Goal: Communication & Community: Share content

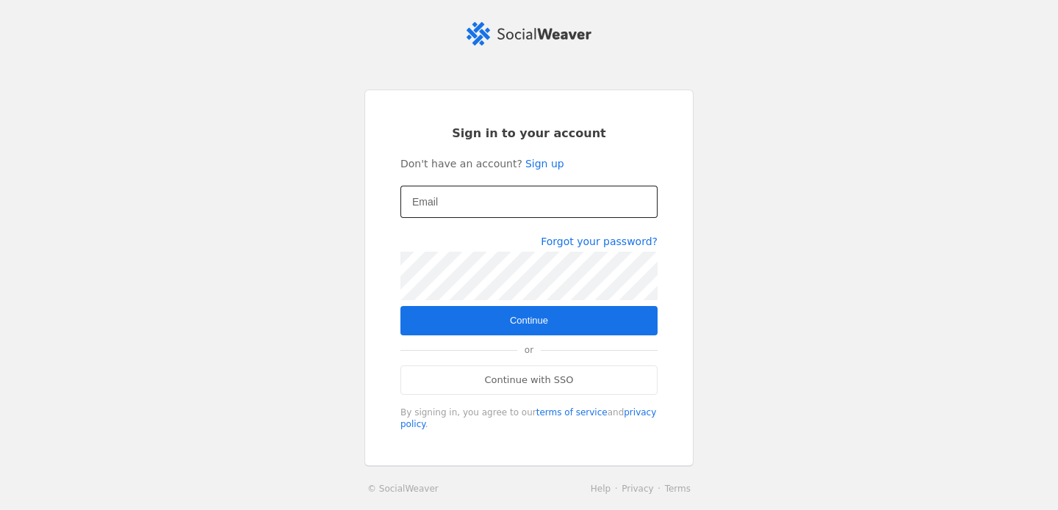
click at [478, 197] on input "Email" at bounding box center [529, 202] width 234 height 18
type input "[EMAIL_ADDRESS][DOMAIN_NAME]"
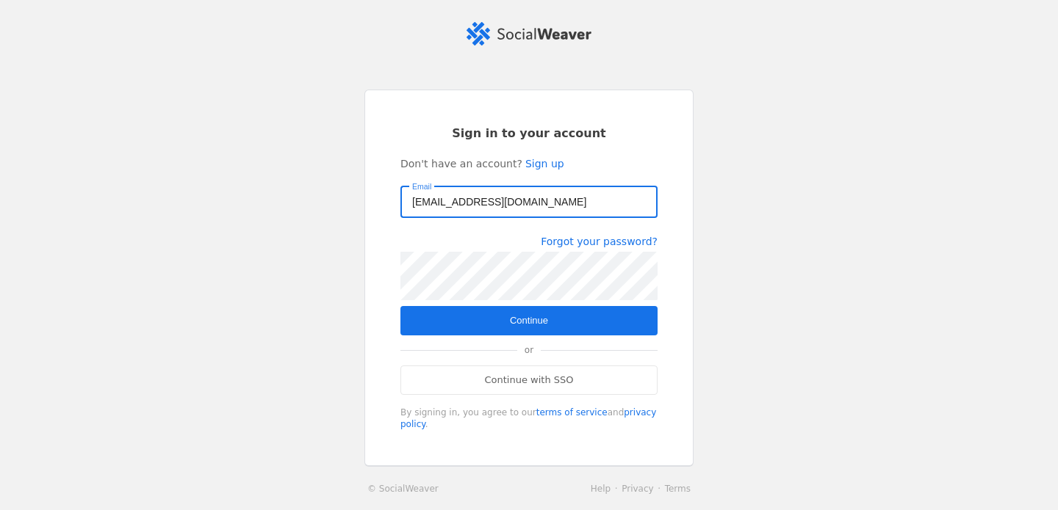
click at [558, 322] on span "submit" at bounding box center [528, 320] width 257 height 29
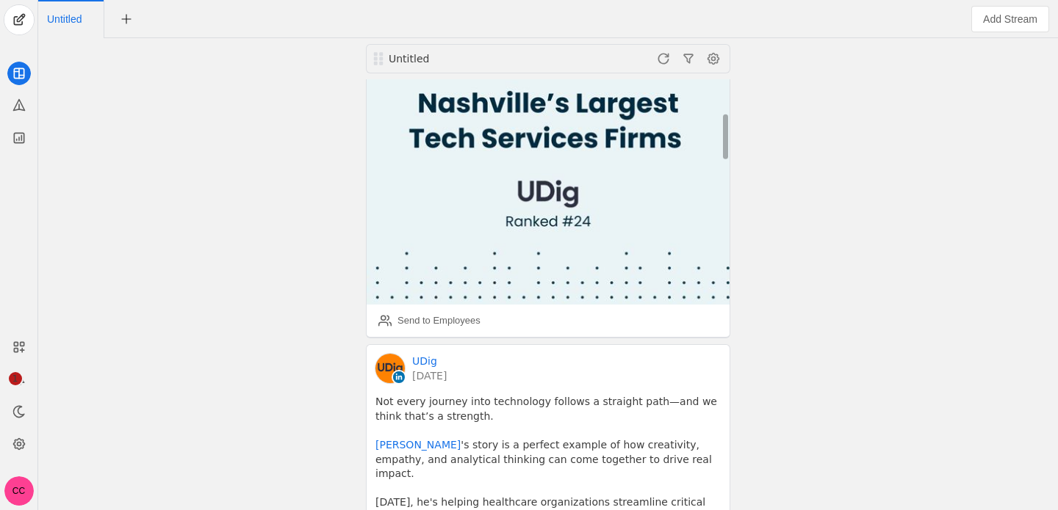
scroll to position [300, 0]
click at [427, 314] on div "Send to Employees" at bounding box center [438, 321] width 83 height 15
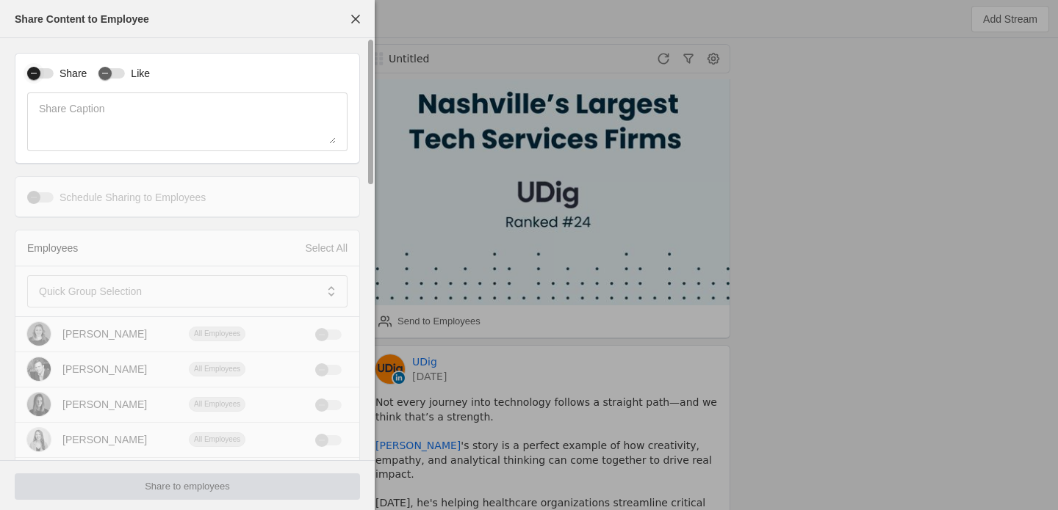
click at [40, 76] on div "button" at bounding box center [33, 73] width 13 height 13
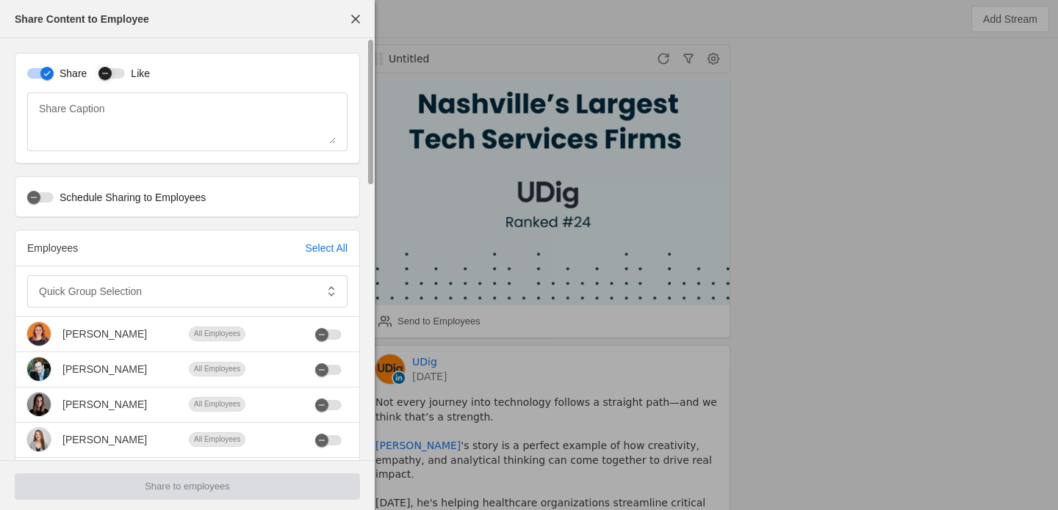
click at [107, 77] on icon "button" at bounding box center [105, 73] width 9 height 9
click at [70, 303] on div at bounding box center [177, 291] width 276 height 32
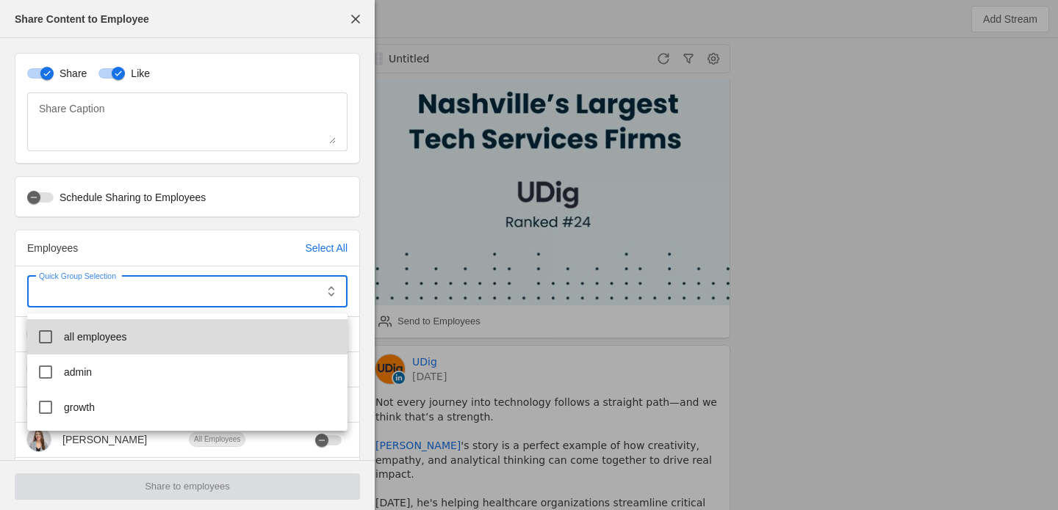
click at [97, 328] on mat-option "all employees" at bounding box center [187, 336] width 320 height 35
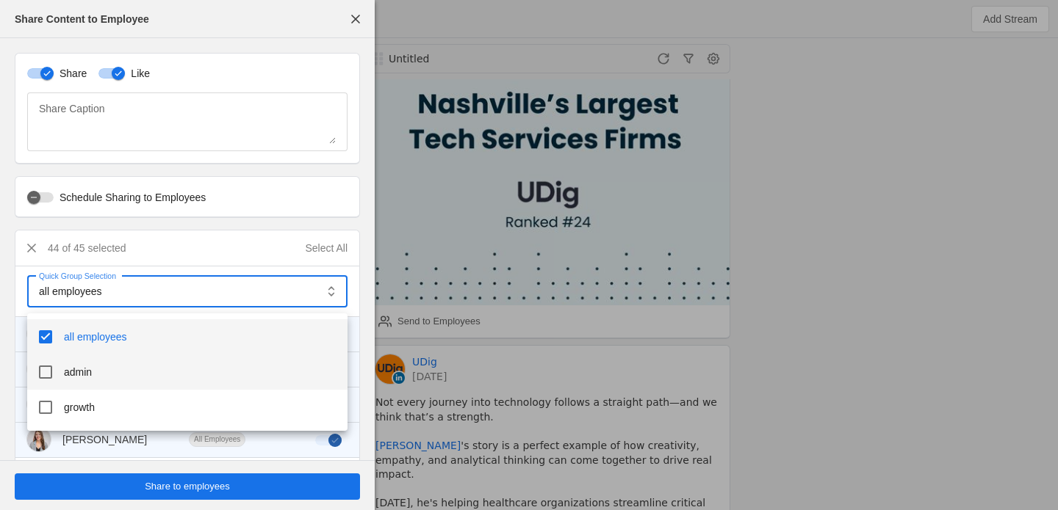
click at [88, 379] on span "admin" at bounding box center [78, 372] width 28 height 15
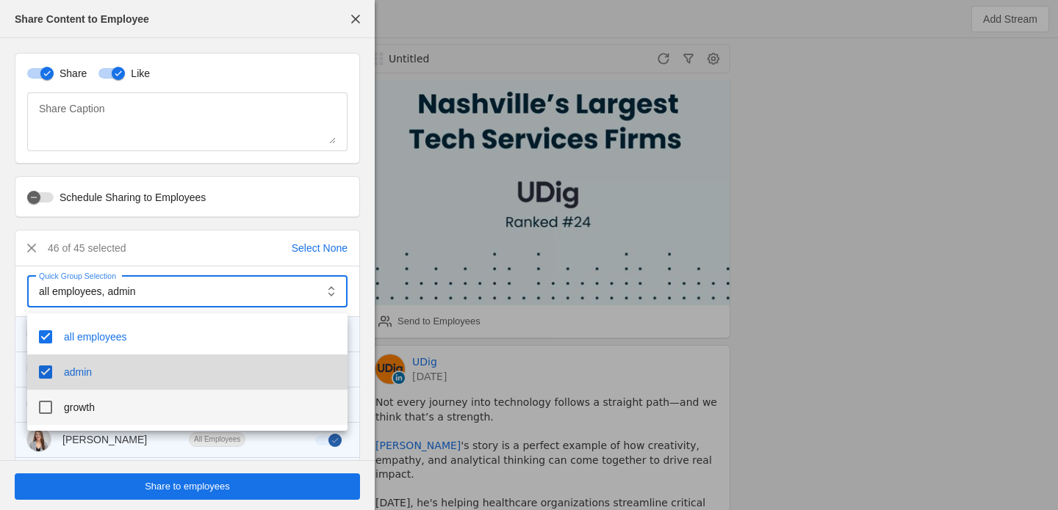
click at [88, 406] on span "growth" at bounding box center [79, 407] width 31 height 15
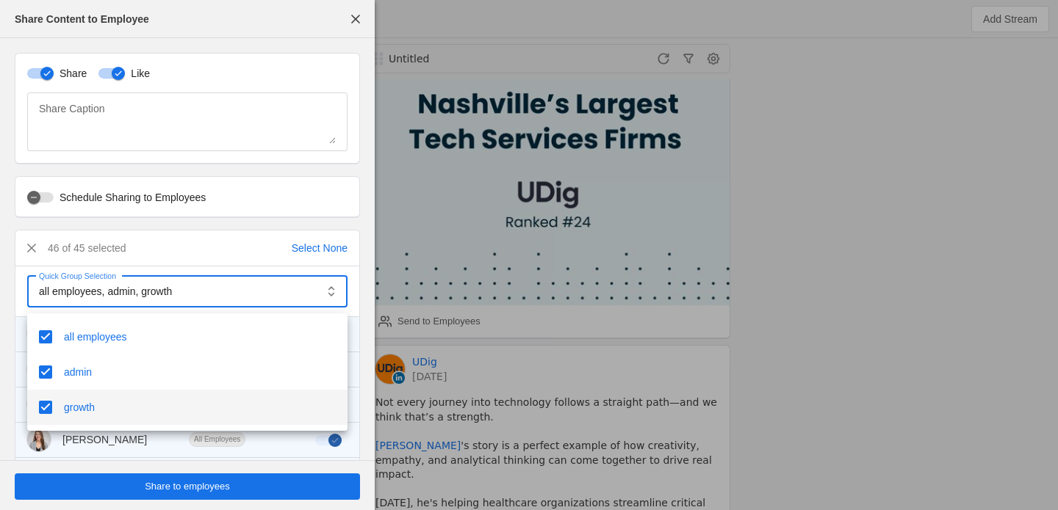
click at [134, 477] on div at bounding box center [529, 255] width 1058 height 510
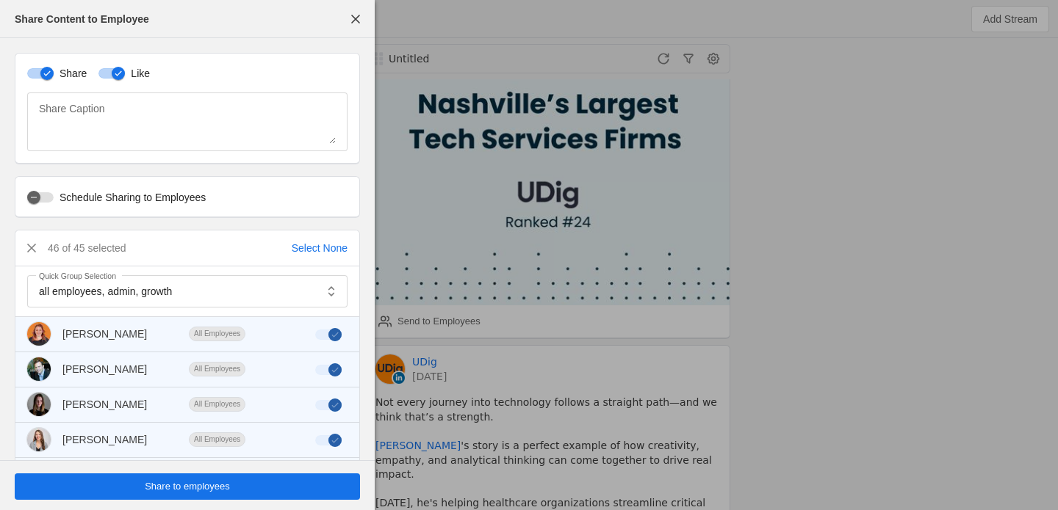
click at [135, 486] on span "undefined" at bounding box center [187, 487] width 345 height 26
